Goal: Information Seeking & Learning: Find specific fact

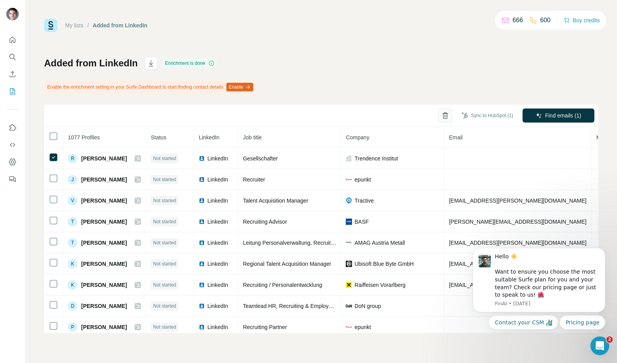
click at [441, 114] on icon "button" at bounding box center [445, 116] width 8 height 8
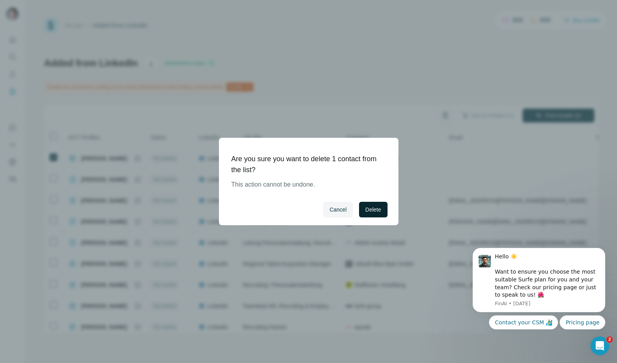
click at [372, 204] on button "Delete" at bounding box center [373, 210] width 28 height 16
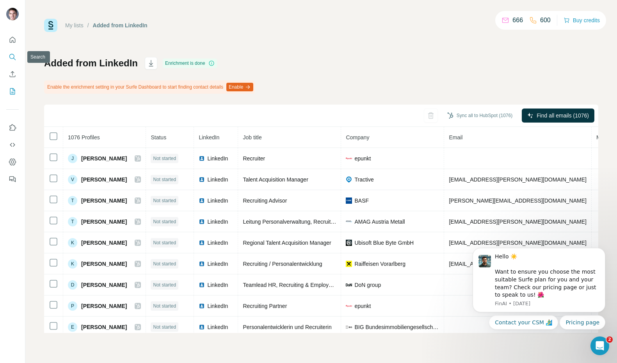
click at [10, 52] on button "Search" at bounding box center [12, 57] width 12 height 14
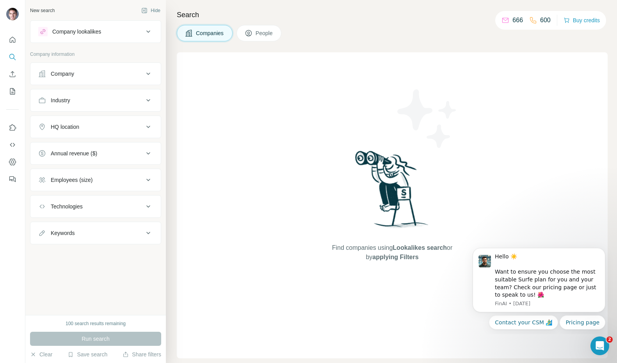
click at [105, 181] on div "Employees (size)" at bounding box center [90, 180] width 105 height 8
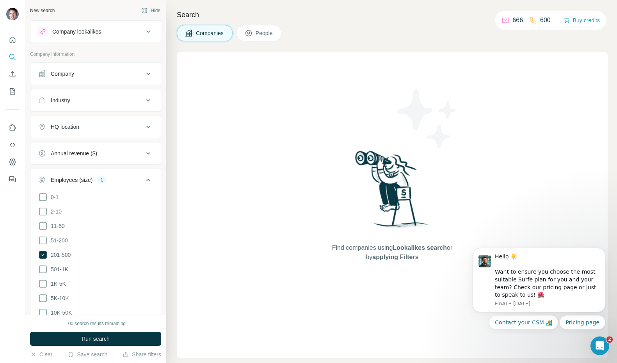
click at [74, 74] on div "Company" at bounding box center [62, 74] width 23 height 8
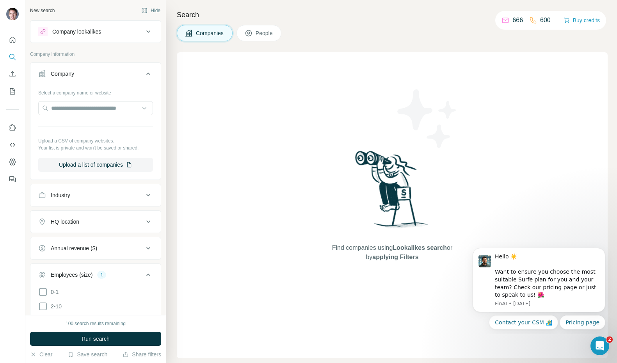
click at [79, 222] on div "HQ location" at bounding box center [65, 222] width 28 height 8
click at [78, 238] on input "text" at bounding box center [95, 241] width 115 height 14
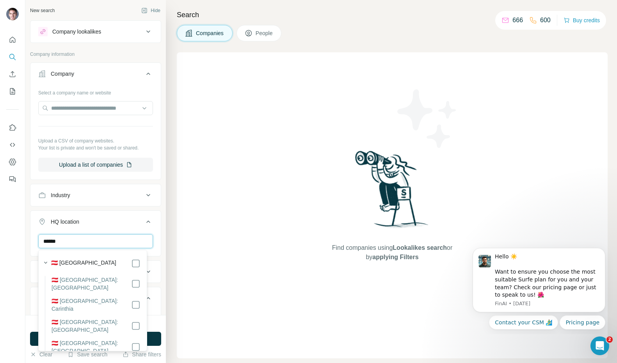
type input "******"
click at [81, 263] on div "🇦🇹 [GEOGRAPHIC_DATA]" at bounding box center [95, 263] width 89 height 9
click at [195, 263] on div "Find companies using Lookalikes search or by applying Filters" at bounding box center [392, 205] width 431 height 306
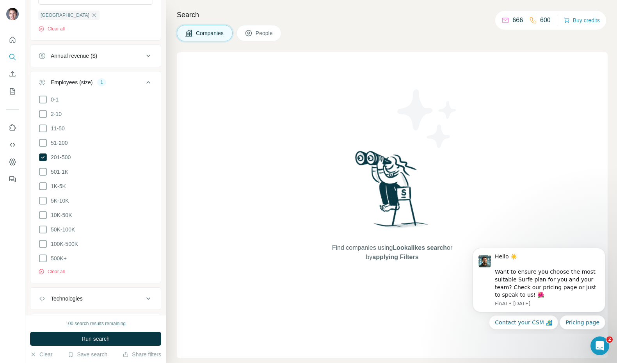
scroll to position [282, 0]
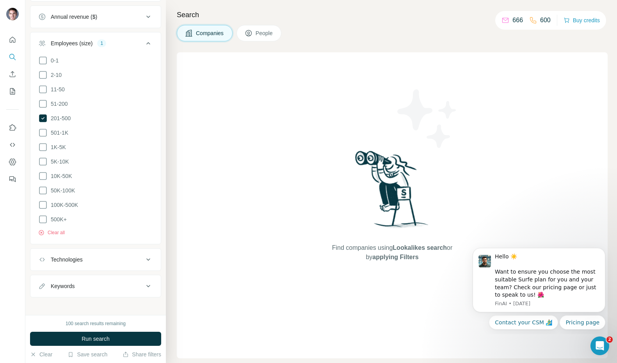
click at [80, 259] on div "Technologies" at bounding box center [67, 260] width 32 height 8
click at [80, 258] on div "Technologies" at bounding box center [67, 260] width 32 height 8
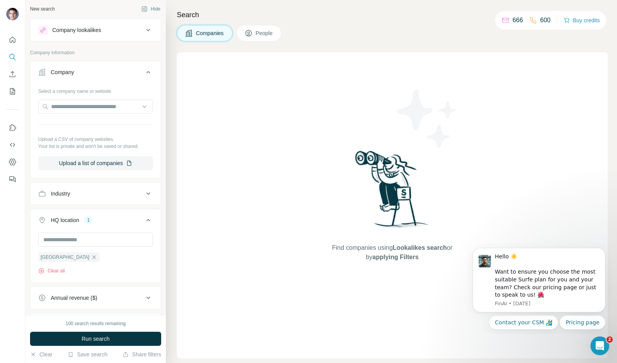
scroll to position [0, 0]
click at [95, 65] on button "Company" at bounding box center [95, 75] width 130 height 22
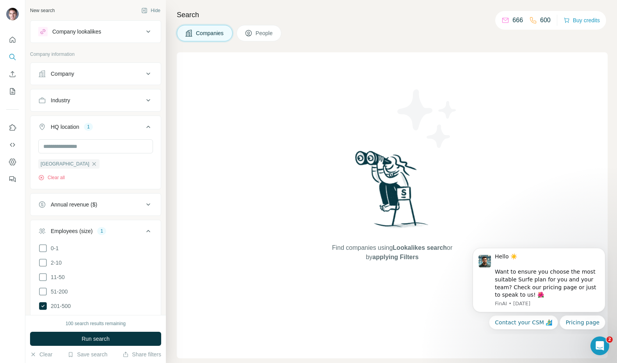
click at [91, 74] on div "Company" at bounding box center [90, 74] width 105 height 8
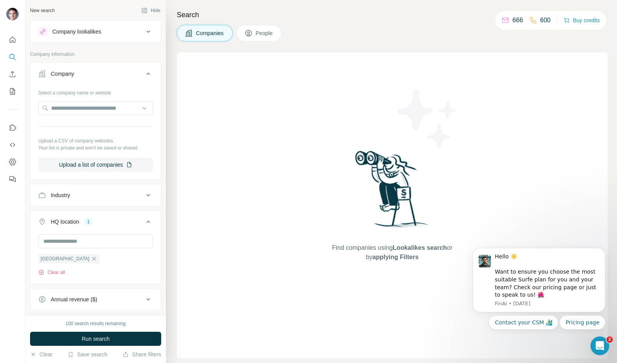
click at [94, 33] on div "Company lookalikes" at bounding box center [76, 32] width 49 height 8
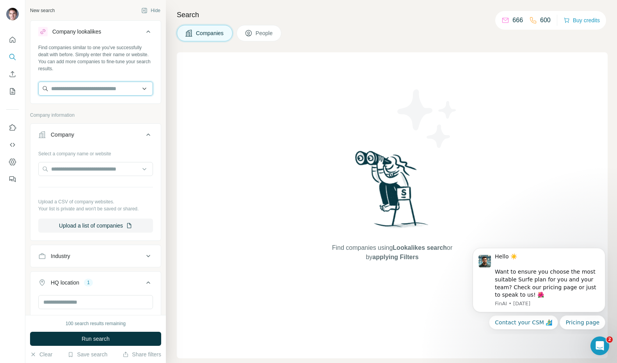
click at [113, 89] on input "text" at bounding box center [95, 89] width 115 height 14
click at [144, 33] on icon at bounding box center [148, 31] width 9 height 9
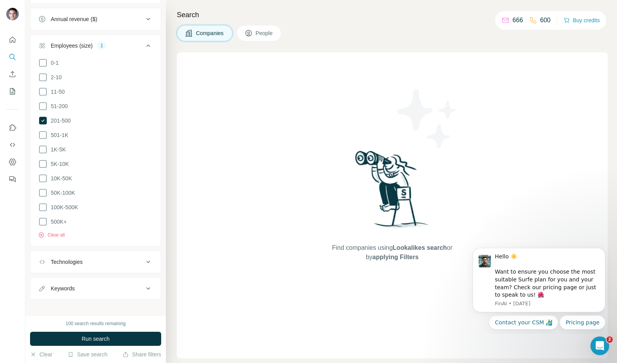
scroll to position [282, 0]
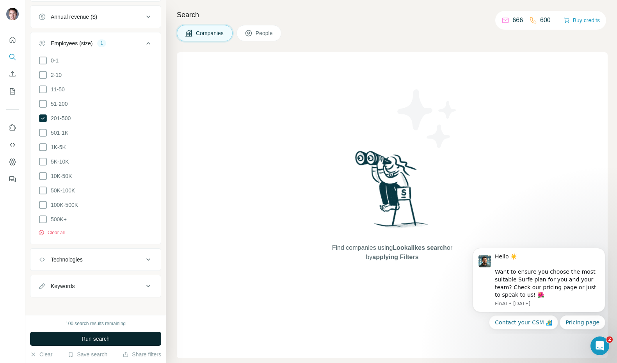
click at [94, 341] on span "Run search" at bounding box center [96, 339] width 28 height 8
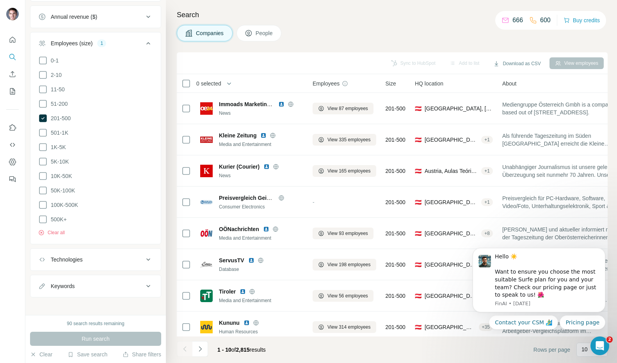
click at [257, 29] on span "People" at bounding box center [265, 33] width 18 height 8
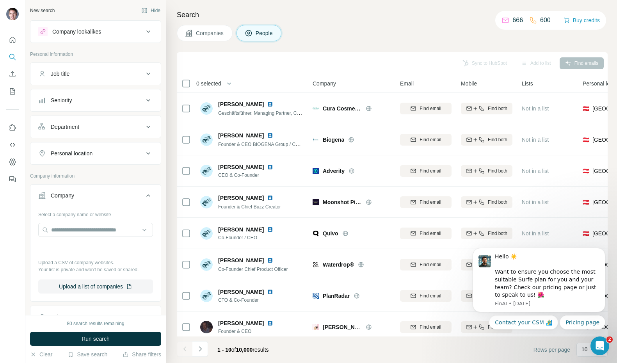
click at [80, 76] on div "Job title" at bounding box center [90, 74] width 105 height 8
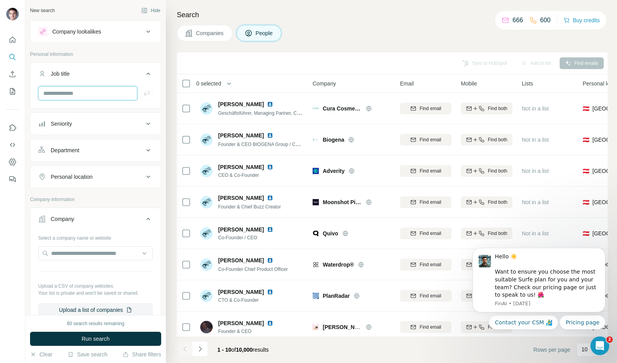
click at [76, 94] on input "text" at bounding box center [87, 93] width 99 height 14
type input "*********"
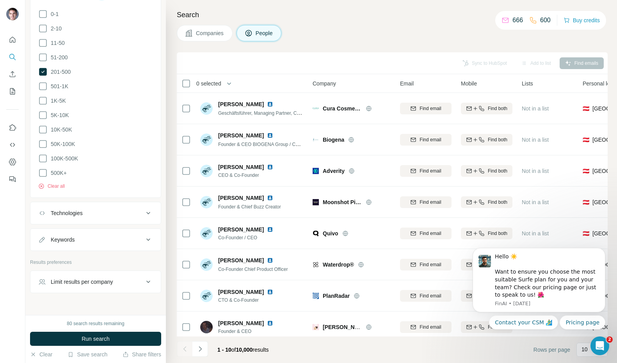
scroll to position [512, 0]
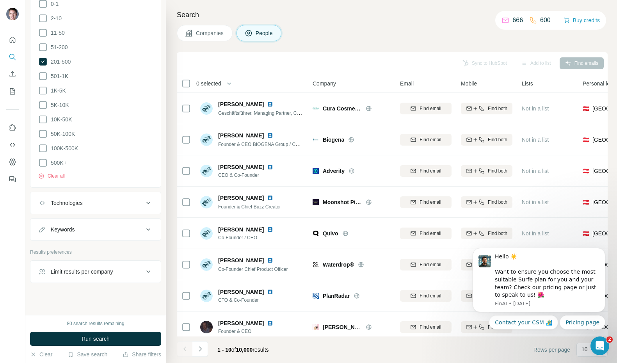
click at [98, 268] on div "Limit results per company" at bounding box center [82, 272] width 62 height 8
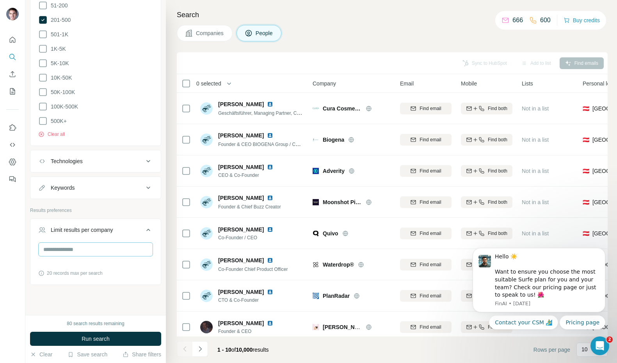
scroll to position [555, 0]
click at [77, 245] on input "number" at bounding box center [95, 247] width 115 height 14
type input "*"
click at [96, 339] on span "Run search" at bounding box center [96, 339] width 28 height 8
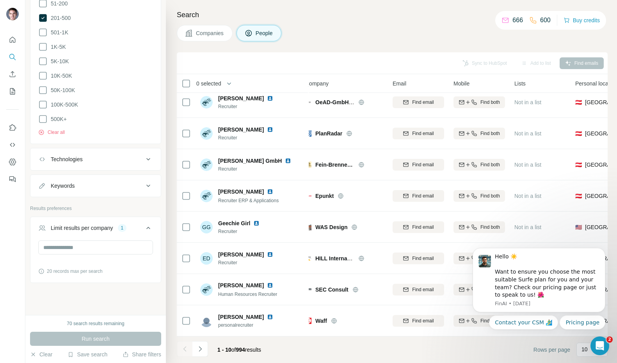
scroll to position [73, 0]
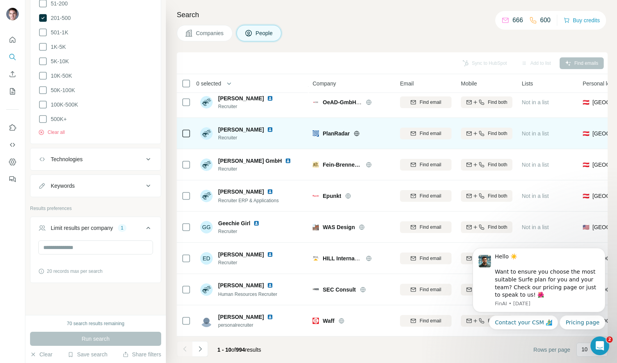
click at [267, 126] on img at bounding box center [270, 129] width 6 height 6
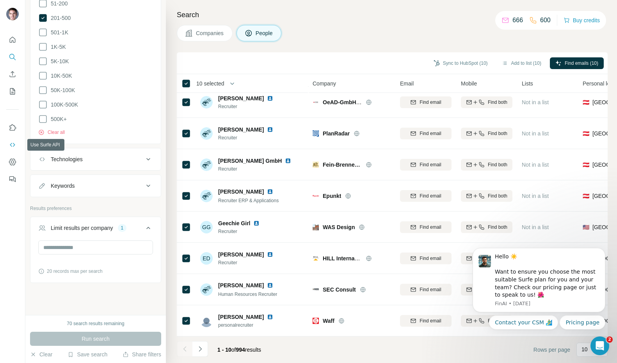
click at [14, 145] on icon "Use Surfe API" at bounding box center [13, 145] width 8 height 8
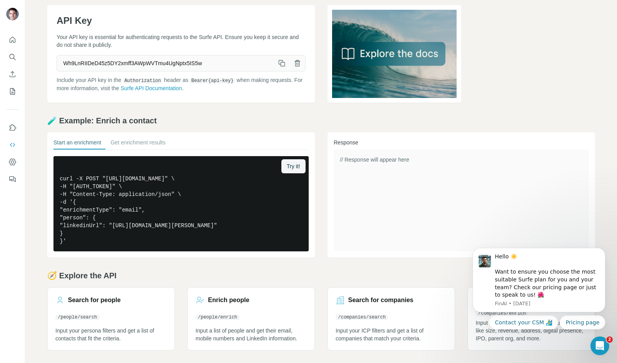
scroll to position [46, 0]
click at [101, 295] on h3 "Search for people" at bounding box center [94, 299] width 53 height 9
